Goal: Task Accomplishment & Management: Complete application form

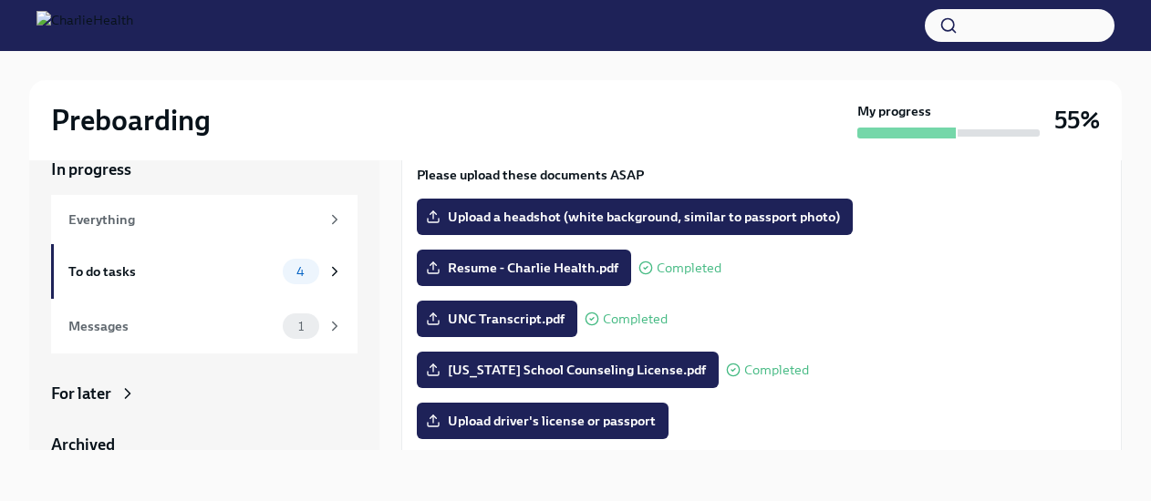
scroll to position [137, 0]
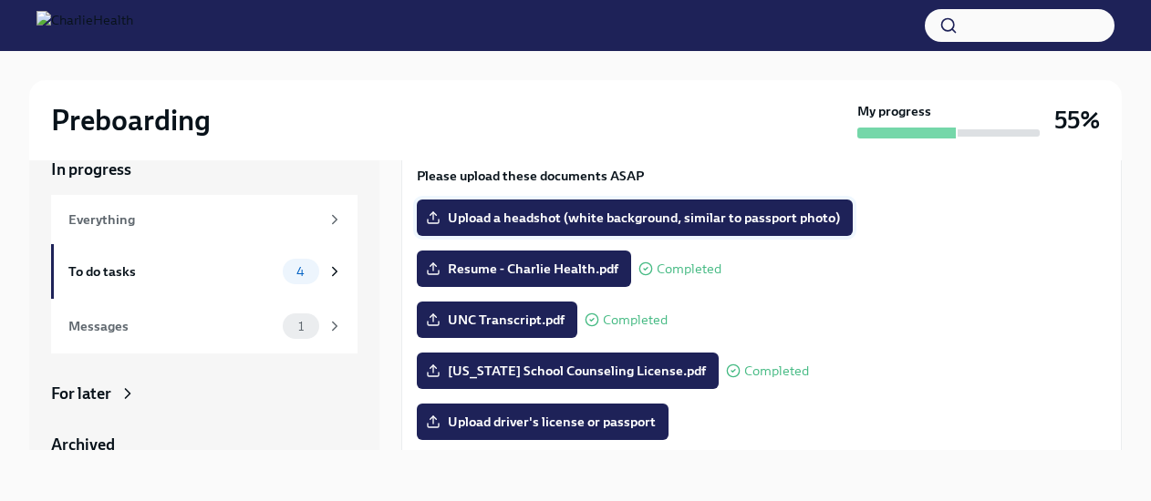
click at [573, 204] on label "Upload a headshot (white background, similar to passport photo)" at bounding box center [635, 218] width 436 height 36
click at [0, 0] on input "Upload a headshot (white background, similar to passport photo)" at bounding box center [0, 0] width 0 height 0
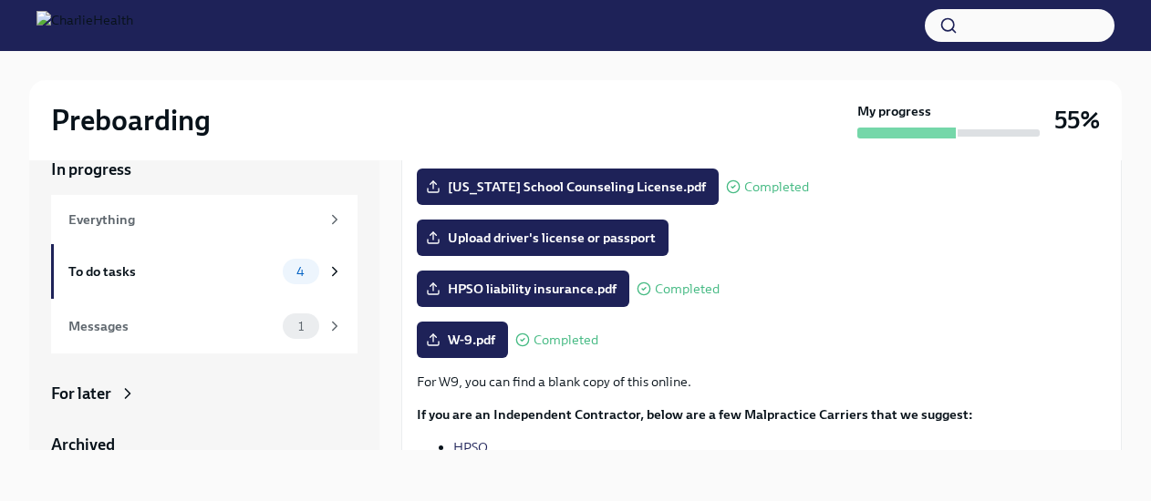
scroll to position [308, 0]
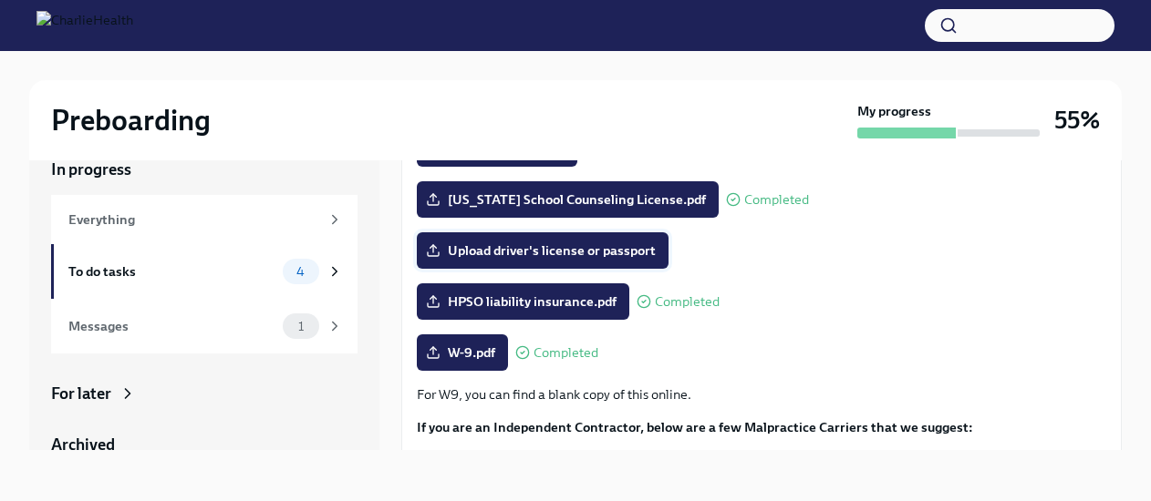
click at [481, 251] on span "Upload driver's license or passport" at bounding box center [542, 251] width 226 height 18
click at [0, 0] on input "Upload driver's license or passport" at bounding box center [0, 0] width 0 height 0
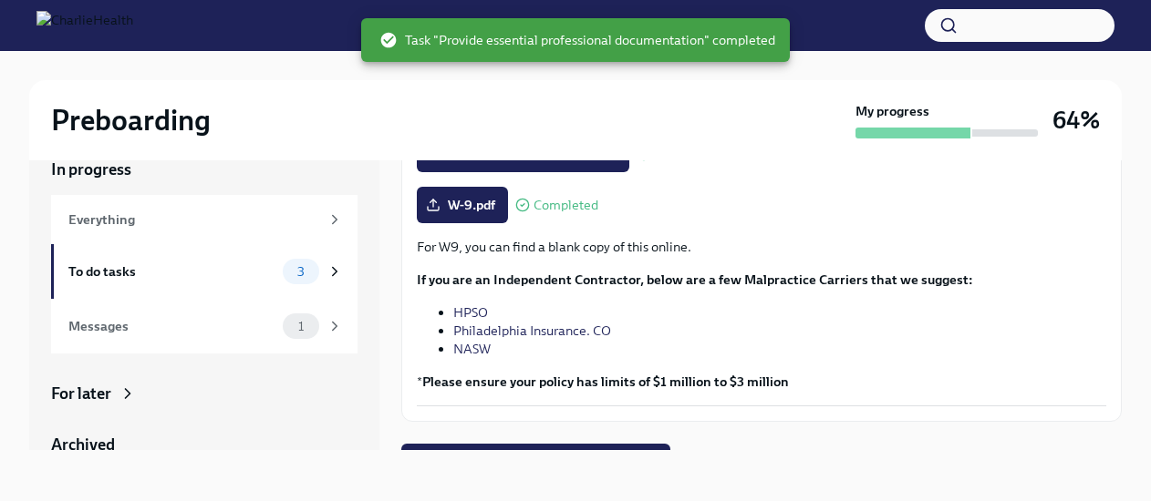
scroll to position [485, 0]
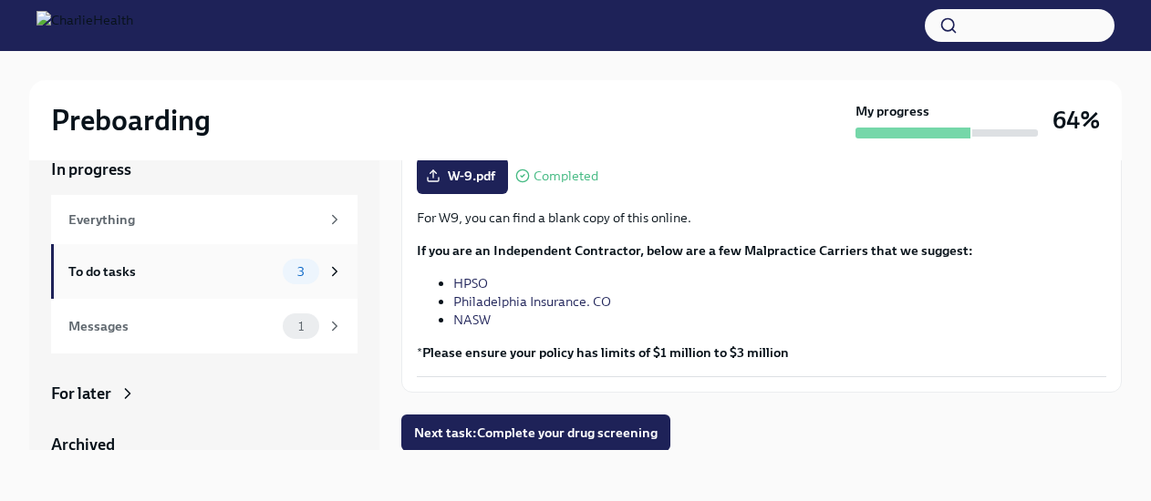
click at [202, 267] on div "To do tasks" at bounding box center [171, 272] width 207 height 20
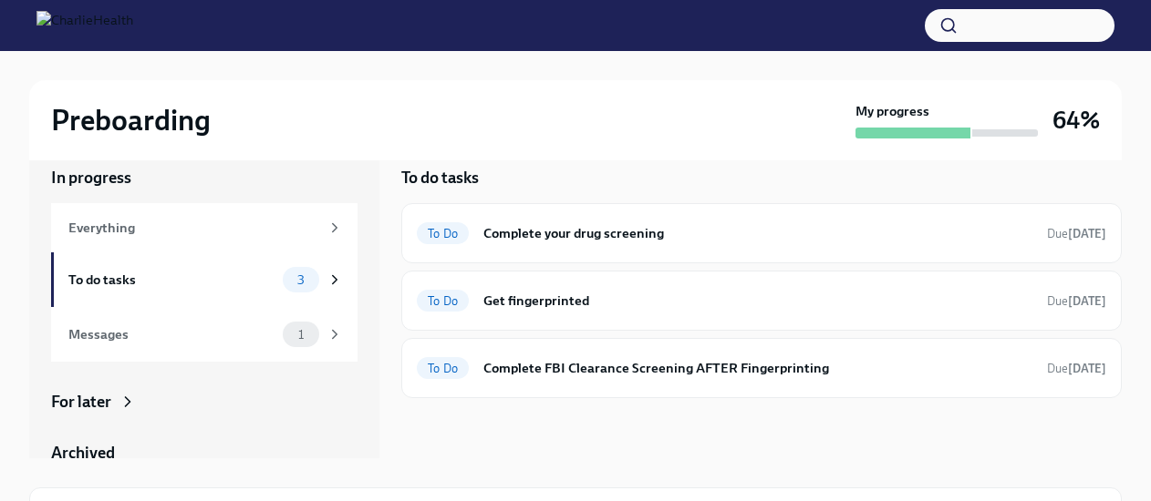
scroll to position [22, 0]
click at [540, 361] on h6 "Complete FBI Clearance Screening AFTER Fingerprinting" at bounding box center [757, 369] width 549 height 20
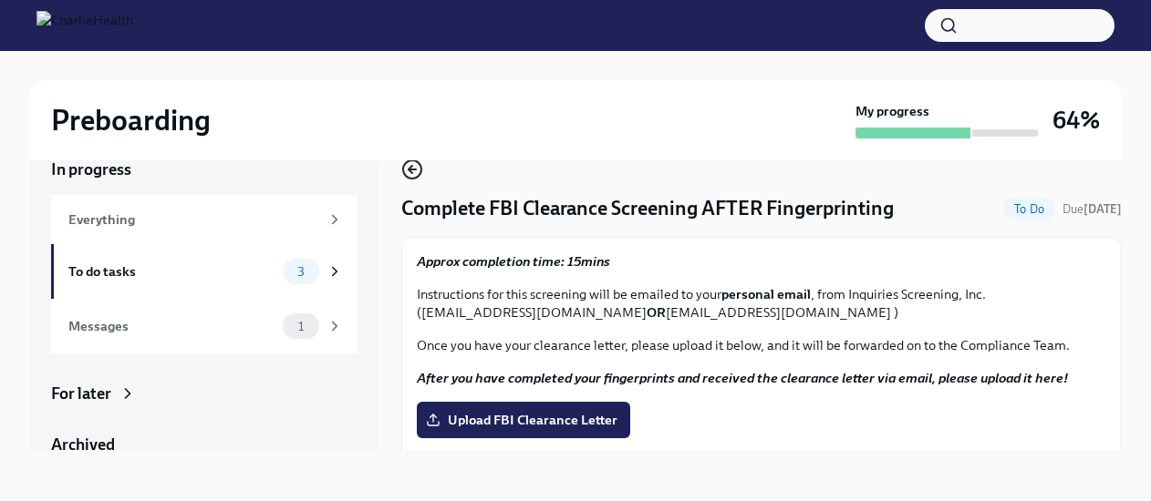
click at [414, 161] on icon "button" at bounding box center [412, 170] width 22 height 22
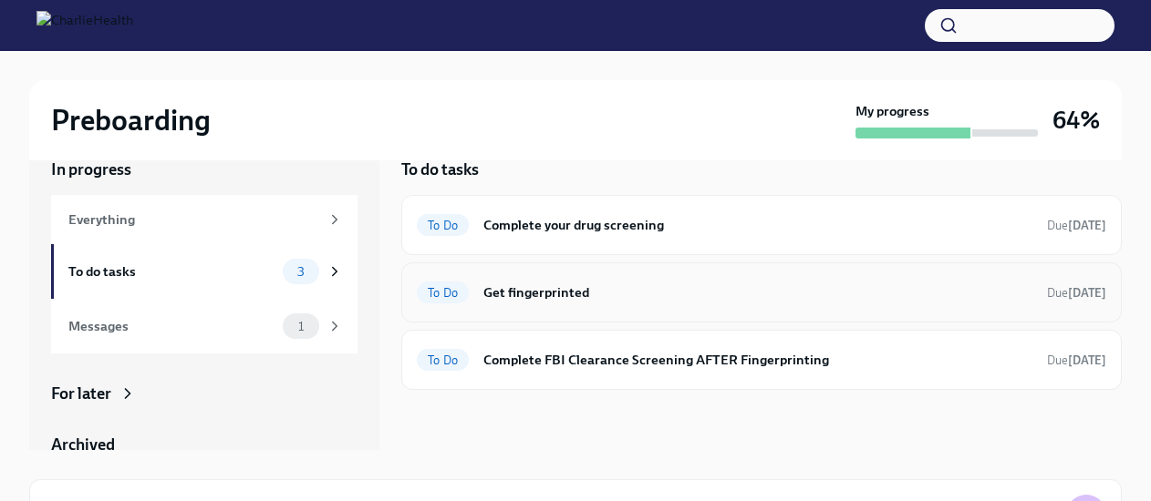
click at [563, 301] on h6 "Get fingerprinted" at bounding box center [757, 293] width 549 height 20
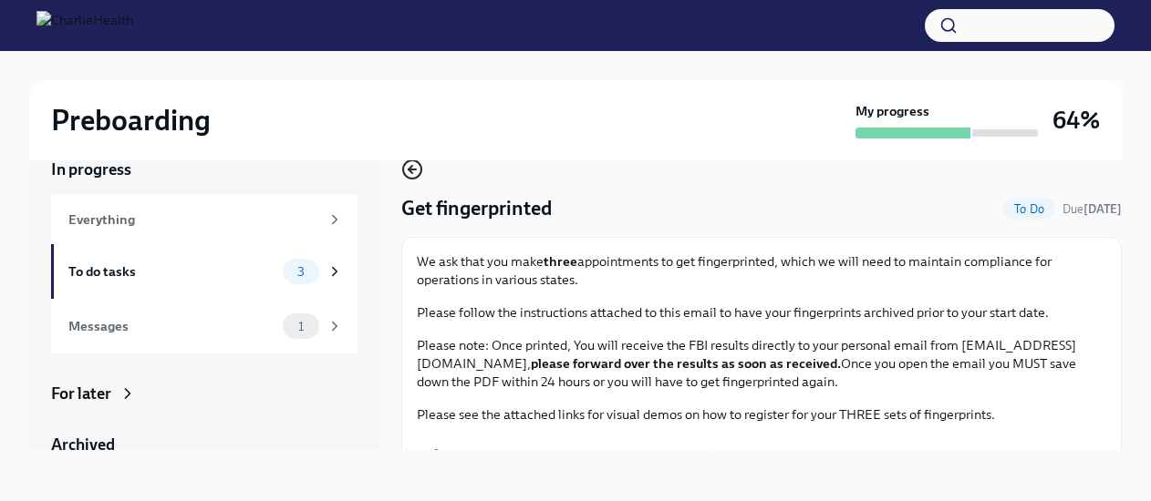
click at [410, 174] on icon "button" at bounding box center [412, 170] width 22 height 22
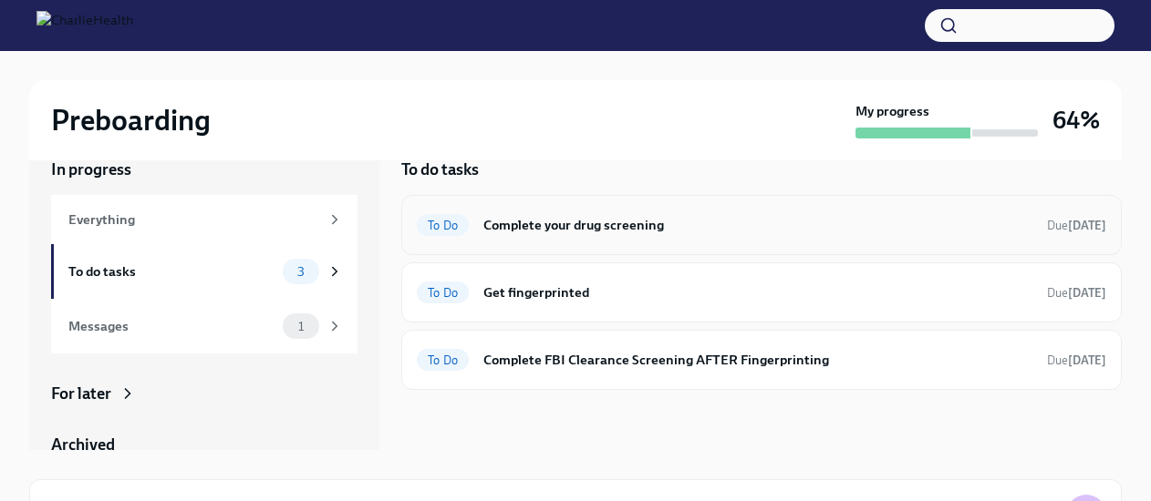
click at [560, 226] on h6 "Complete your drug screening" at bounding box center [757, 225] width 549 height 20
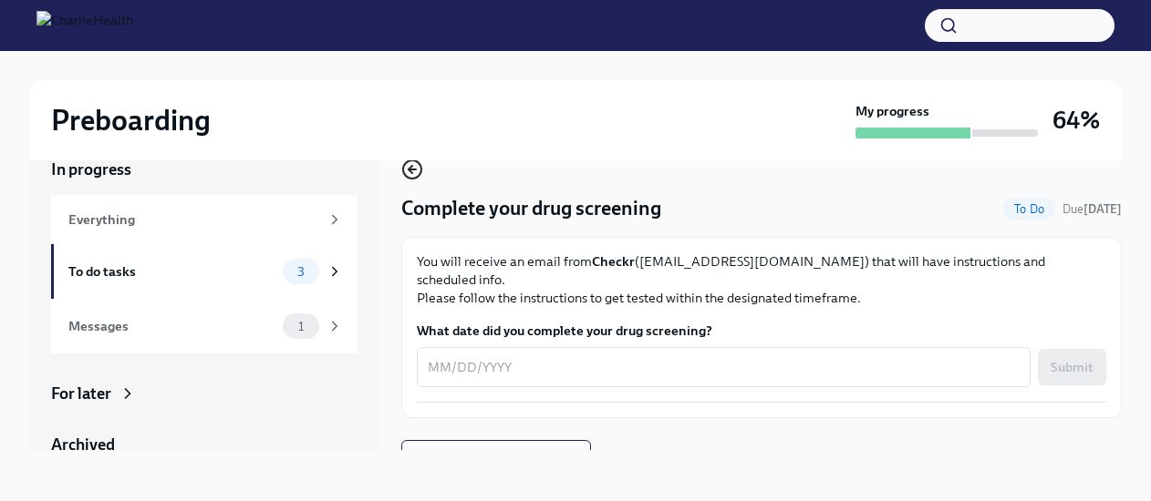
click at [407, 174] on icon "button" at bounding box center [412, 170] width 22 height 22
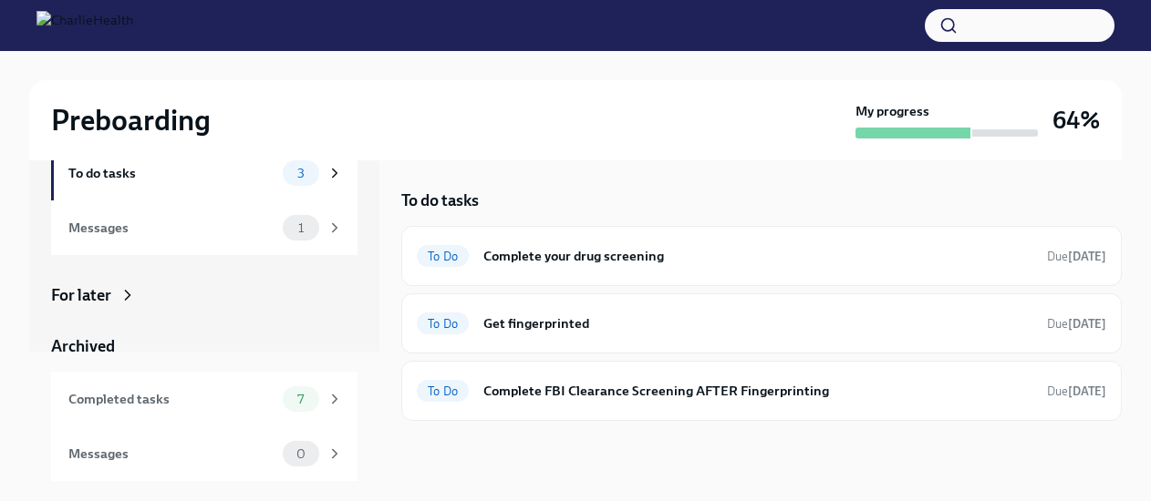
click at [111, 290] on div "For later" at bounding box center [81, 295] width 60 height 22
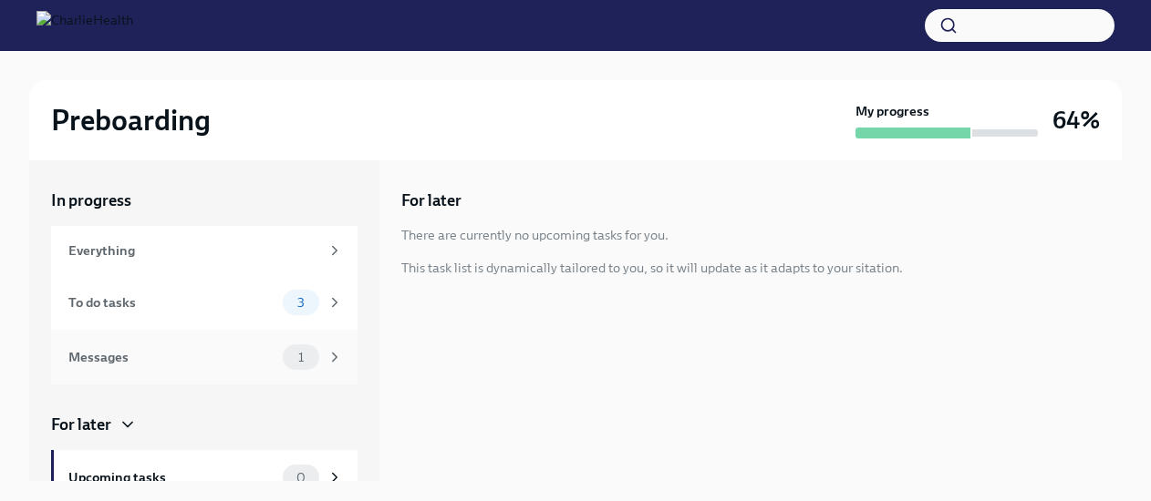
click at [199, 346] on div "Messages 1" at bounding box center [205, 358] width 274 height 26
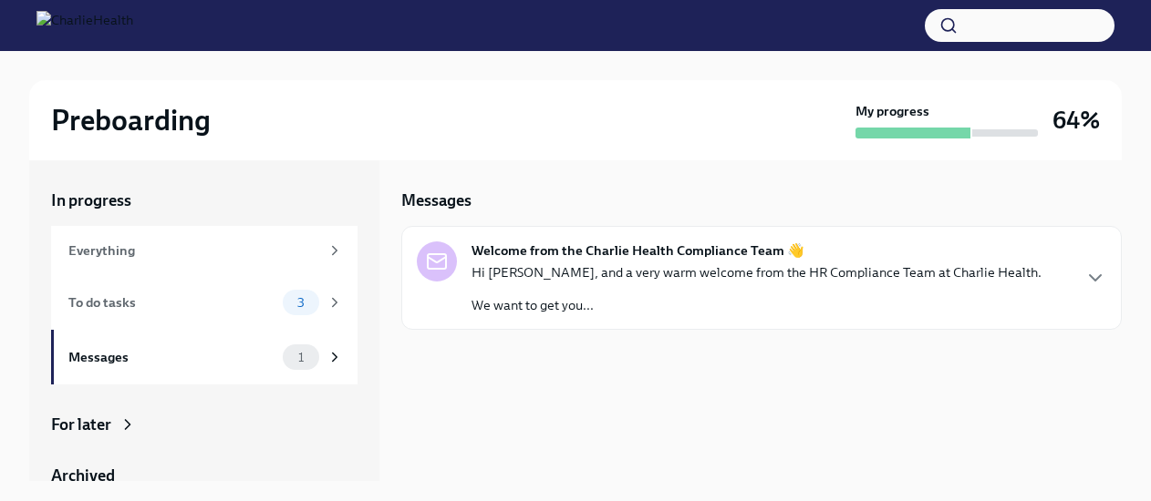
click at [527, 273] on p "Hi [PERSON_NAME], and a very warm welcome from the HR Compliance Team at Charli…" at bounding box center [756, 273] width 570 height 18
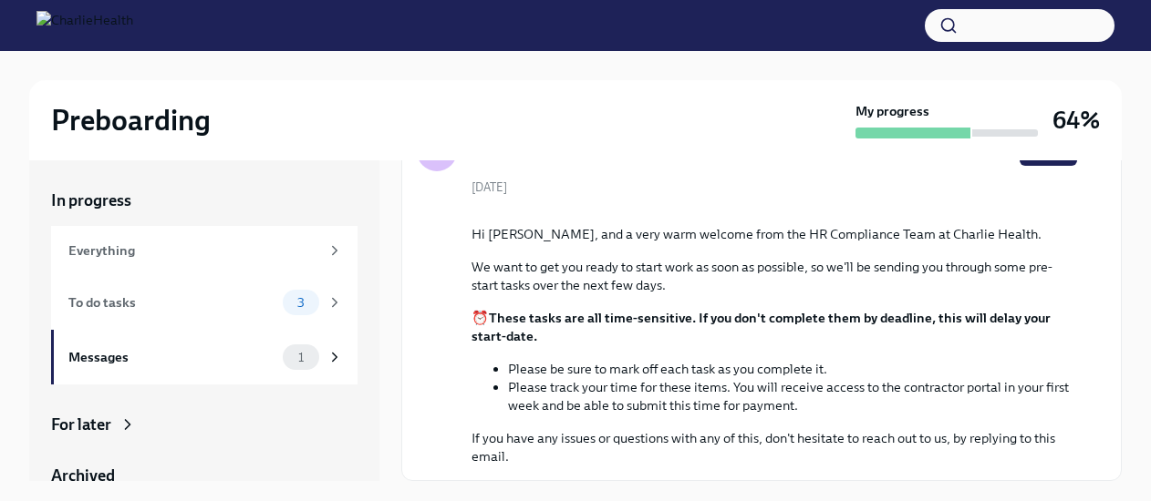
scroll to position [280, 0]
